Goal: Check status: Check status

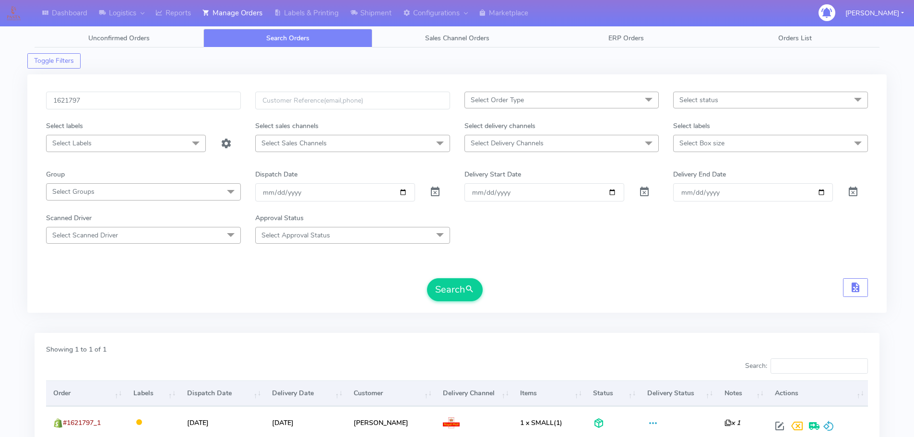
click at [194, 99] on input "1621797" at bounding box center [143, 101] width 195 height 18
type input "1625708"
click at [427, 278] on button "Search" at bounding box center [455, 289] width 56 height 23
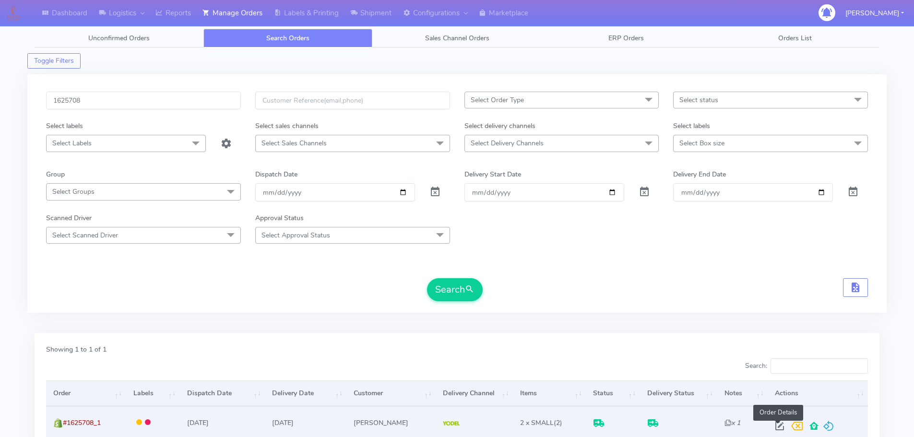
click at [778, 431] on span at bounding box center [779, 428] width 17 height 9
select select "5"
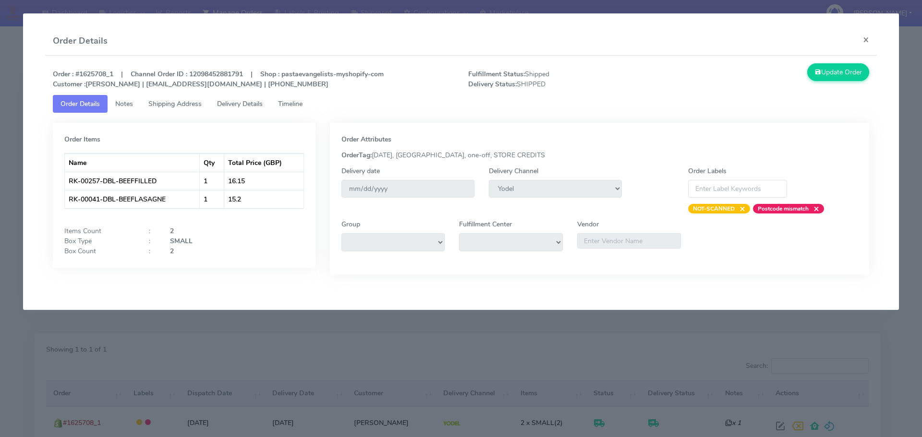
drag, startPoint x: 242, startPoint y: 104, endPoint x: 251, endPoint y: 105, distance: 8.8
click at [242, 104] on span "Delivery Details" at bounding box center [240, 103] width 46 height 9
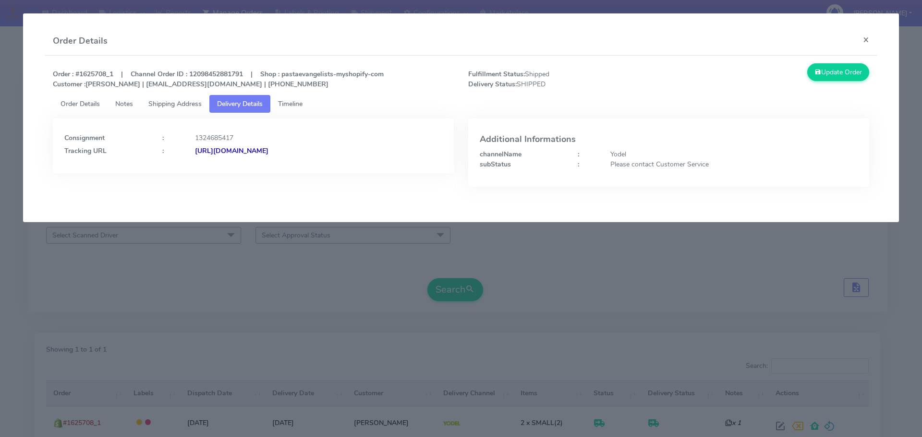
drag, startPoint x: 430, startPoint y: 163, endPoint x: 300, endPoint y: 172, distance: 130.9
click at [300, 172] on div "Consignment : 1324685417 Tracking URL : [URL][DOMAIN_NAME]" at bounding box center [253, 146] width 401 height 55
copy strong "JJD0002249960901412"
drag, startPoint x: 227, startPoint y: 299, endPoint x: 241, endPoint y: 268, distance: 33.9
click at [227, 299] on modal-container "Order Details × Order : #1625708_1 | Channel Order ID : 12098452881791 | Shop :…" at bounding box center [461, 218] width 922 height 437
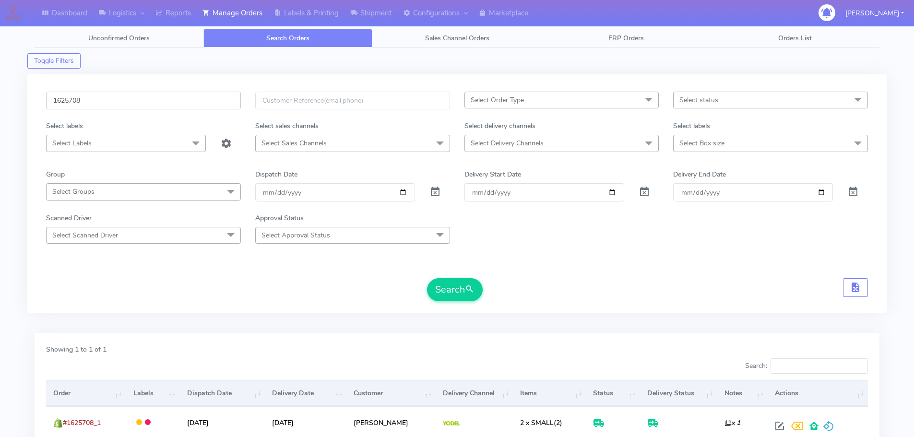
click at [205, 103] on input "1625708" at bounding box center [143, 101] width 195 height 18
paste input "088"
type input "1620888"
click at [427, 278] on button "Search" at bounding box center [455, 289] width 56 height 23
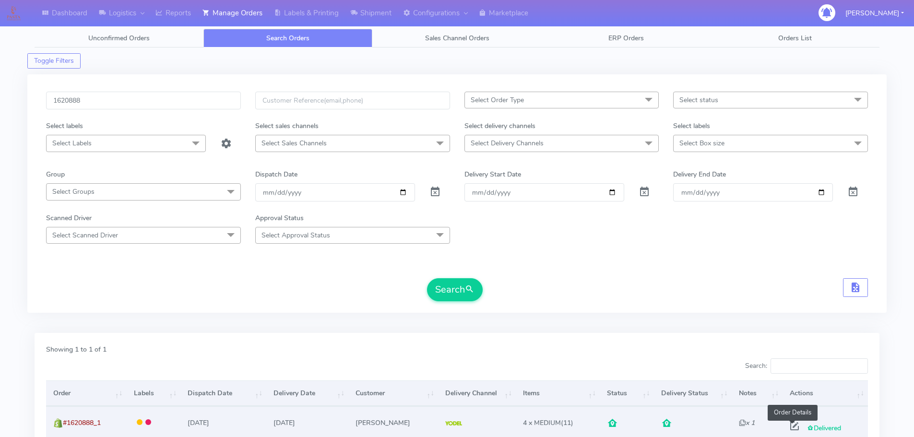
click at [793, 424] on span at bounding box center [794, 428] width 17 height 9
select select "5"
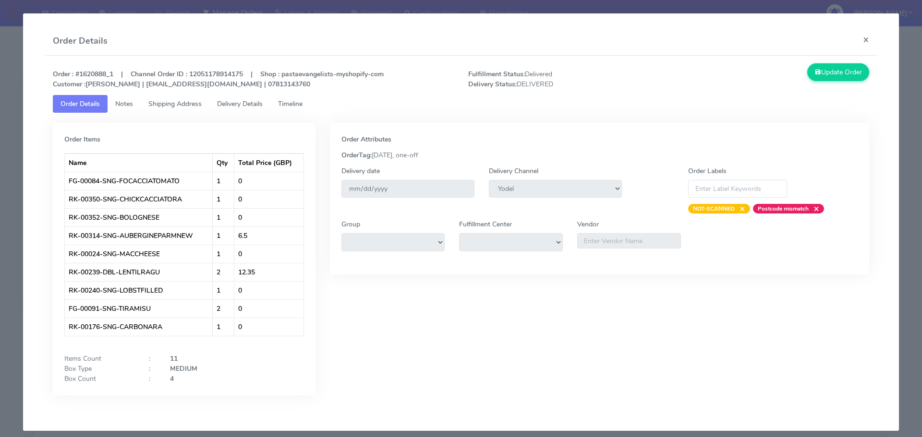
click at [228, 100] on span "Delivery Details" at bounding box center [240, 103] width 46 height 9
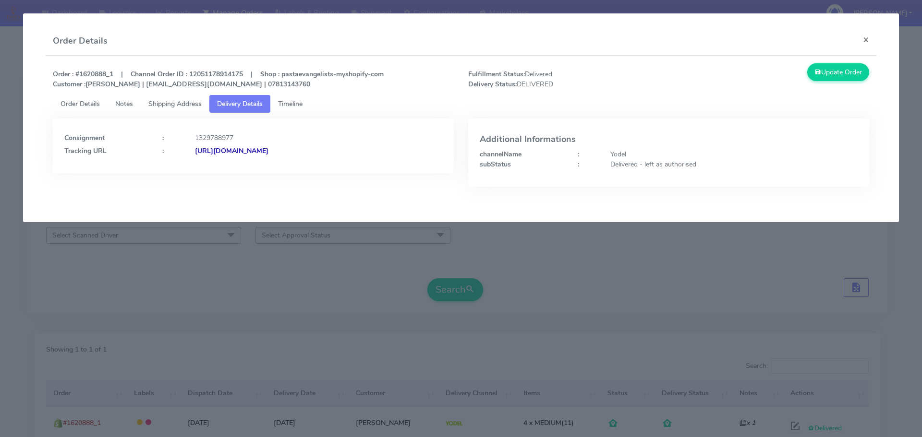
drag, startPoint x: 385, startPoint y: 158, endPoint x: 298, endPoint y: 172, distance: 88.5
click at [298, 172] on div "Consignment : 1329788977 Tracking URL : [URL][DOMAIN_NAME]" at bounding box center [253, 146] width 401 height 55
copy strong "JJD0002249960901442"
click at [68, 108] on link "Order Details" at bounding box center [80, 104] width 55 height 18
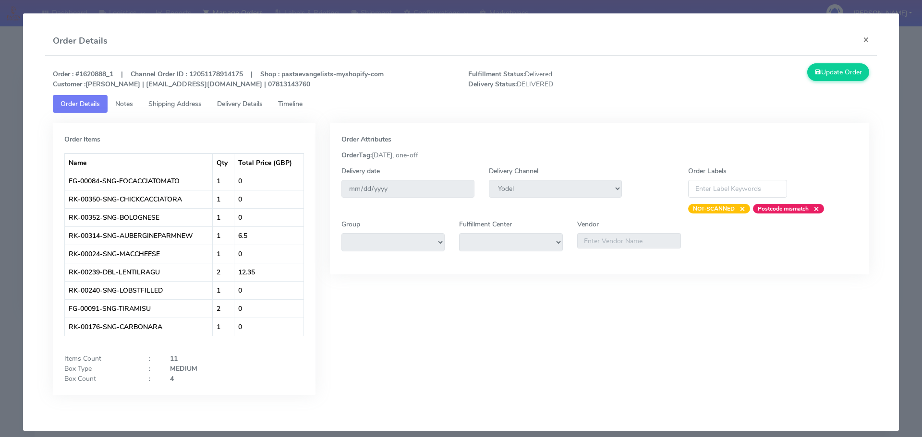
click at [5, 147] on modal-container "Order Details × Order : #1620888_1 | Channel Order ID : 12051178914175 | Shop :…" at bounding box center [461, 218] width 922 height 437
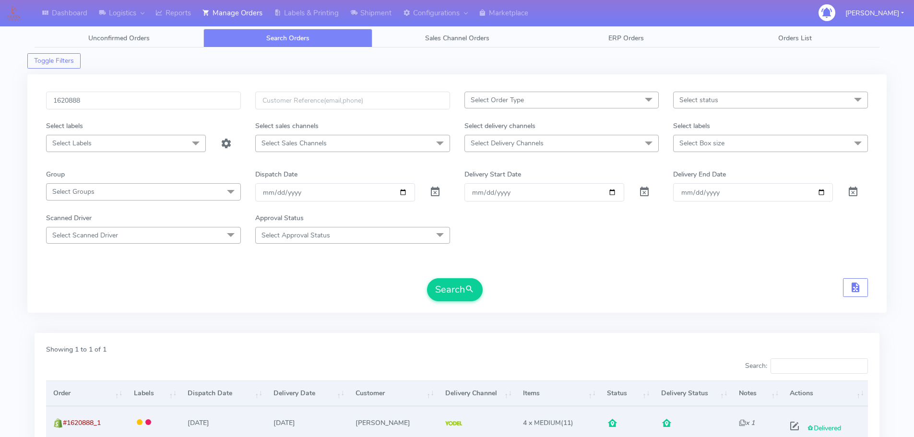
click at [794, 426] on span at bounding box center [794, 428] width 17 height 9
select select "5"
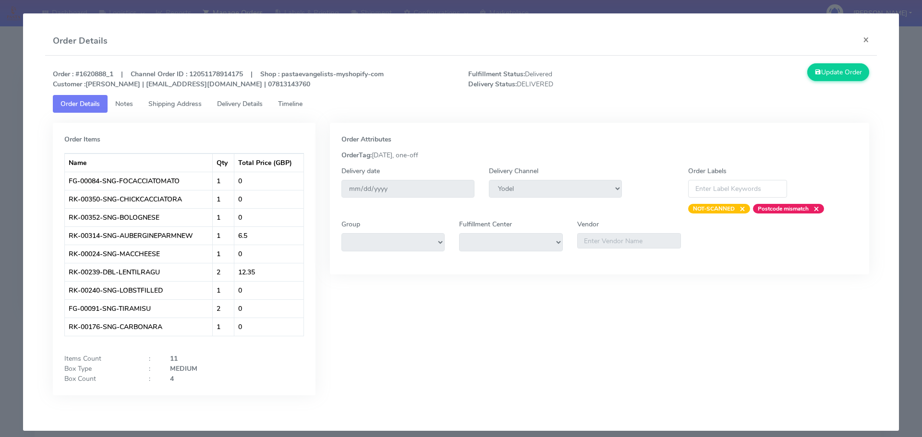
click at [260, 108] on span "Delivery Details" at bounding box center [240, 103] width 46 height 9
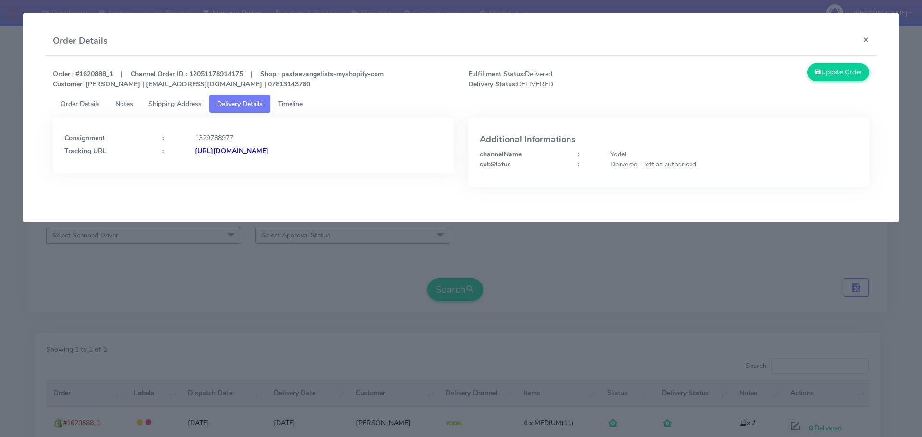
drag, startPoint x: 400, startPoint y: 157, endPoint x: 298, endPoint y: 173, distance: 103.9
click at [298, 173] on div "Consignment : 1329788977 Tracking URL : [URL][DOMAIN_NAME]" at bounding box center [253, 146] width 401 height 55
click at [268, 154] on strong "[URL][DOMAIN_NAME]" at bounding box center [231, 150] width 73 height 9
click at [194, 107] on span "Shipping Address" at bounding box center [174, 103] width 53 height 9
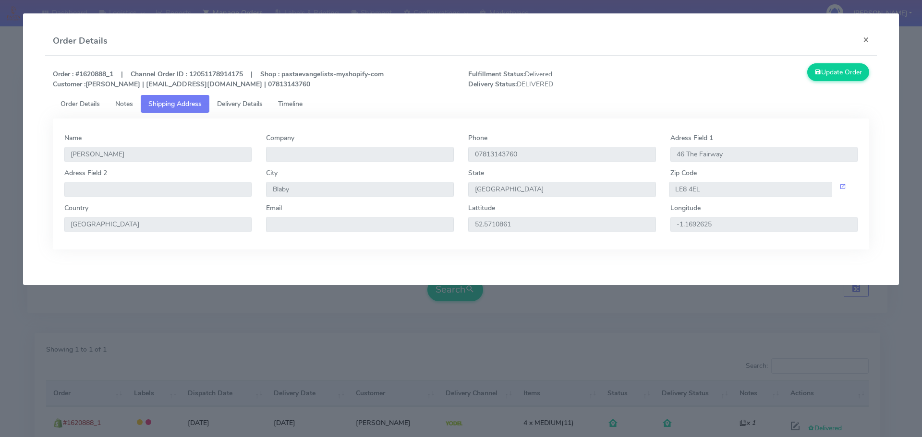
click at [709, 200] on div "Zip Code LE8 4EL" at bounding box center [764, 185] width 202 height 35
click at [691, 195] on input "LE8 4EL" at bounding box center [751, 189] width 164 height 15
drag, startPoint x: 249, startPoint y: 105, endPoint x: 290, endPoint y: 119, distance: 44.0
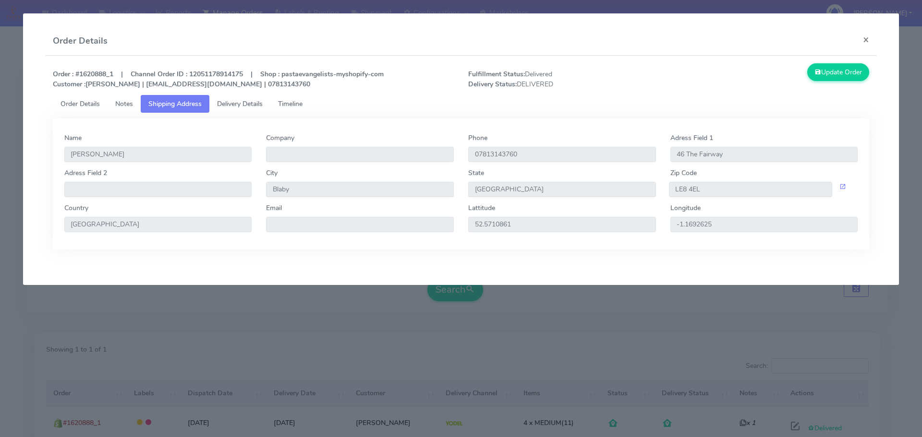
click at [249, 105] on span "Delivery Details" at bounding box center [240, 103] width 46 height 9
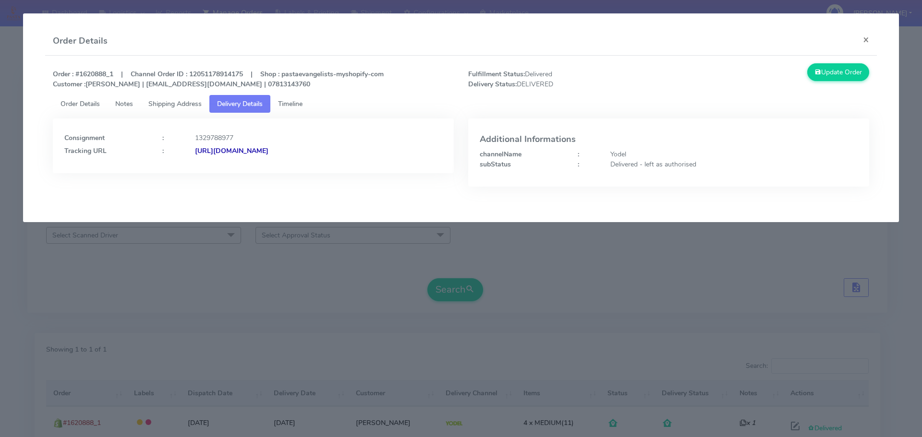
drag, startPoint x: 414, startPoint y: 166, endPoint x: 300, endPoint y: 172, distance: 114.4
click at [300, 172] on div "Consignment : 1329788977 Tracking URL : [URL][DOMAIN_NAME]" at bounding box center [253, 146] width 401 height 55
copy strong "JJD0002249960901442"
drag, startPoint x: 117, startPoint y: 302, endPoint x: 158, endPoint y: 276, distance: 48.6
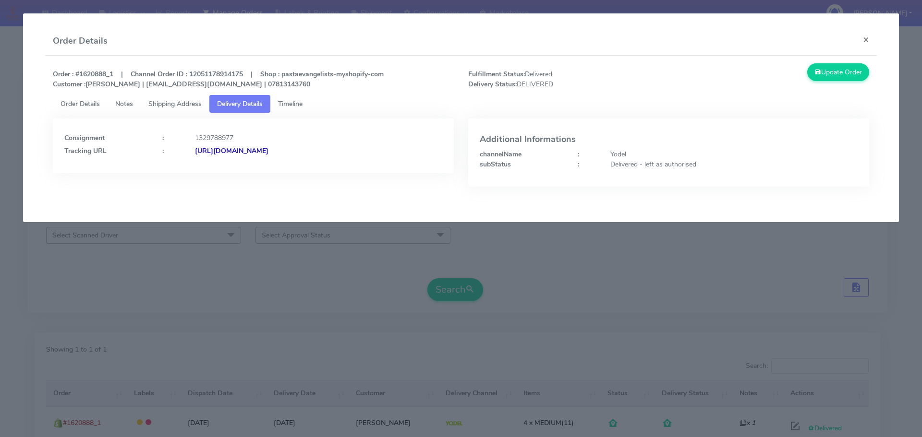
click at [120, 301] on modal-container "Order Details × Order : #1620888_1 | Channel Order ID : 12051178914175 | Shop :…" at bounding box center [461, 218] width 922 height 437
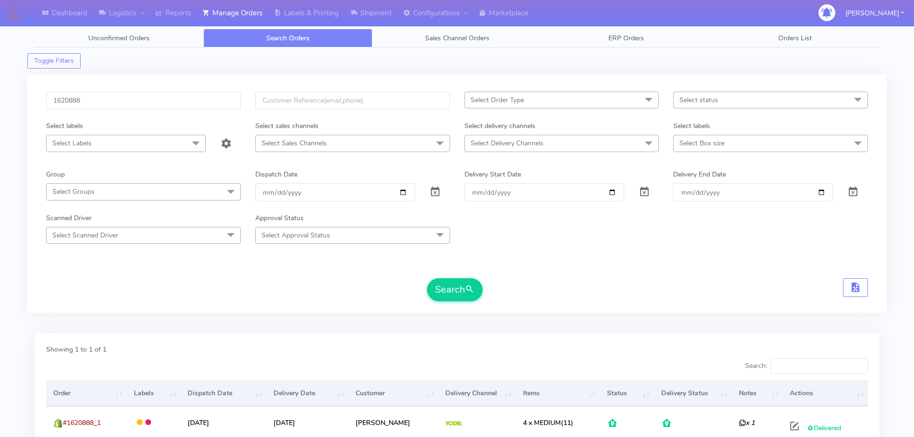
click at [139, 89] on div "1620888 Select Order Type Select All MEALS ATAVI One Off Pasta Club Gift Kit Ev…" at bounding box center [457, 193] width 860 height 239
click at [151, 105] on input "1620888" at bounding box center [143, 101] width 195 height 18
paste input "1822"
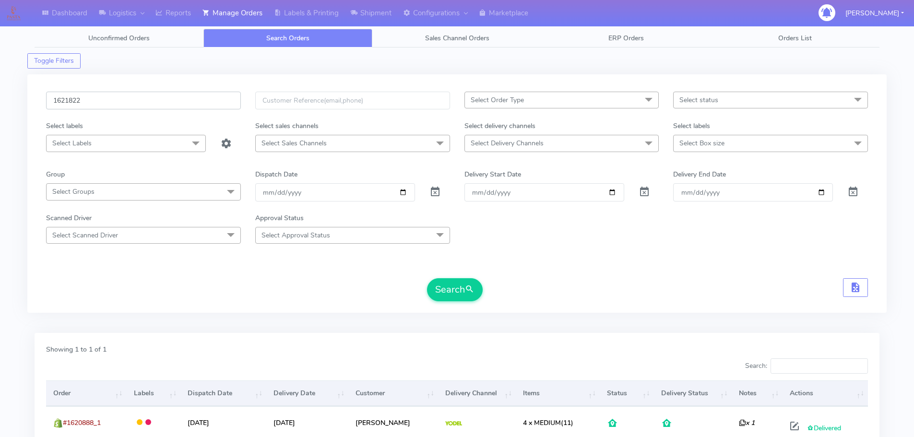
type input "1621822"
click at [427, 278] on button "Search" at bounding box center [455, 289] width 56 height 23
